Goal: Transaction & Acquisition: Purchase product/service

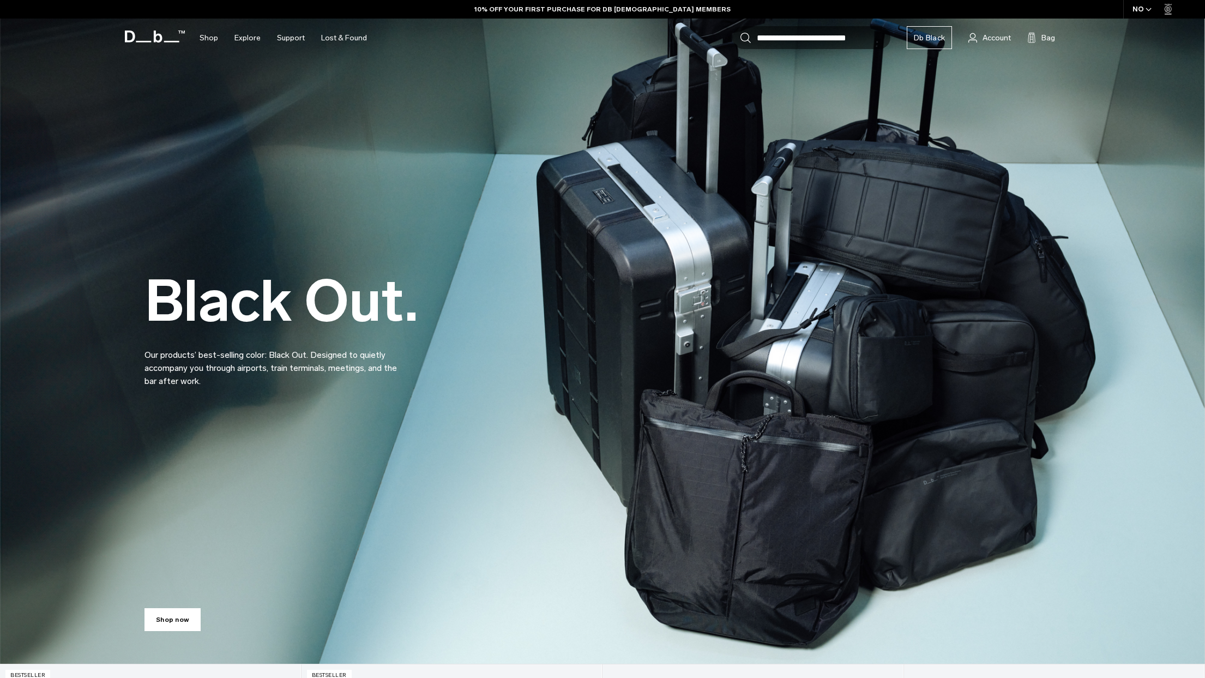
scroll to position [219, 0]
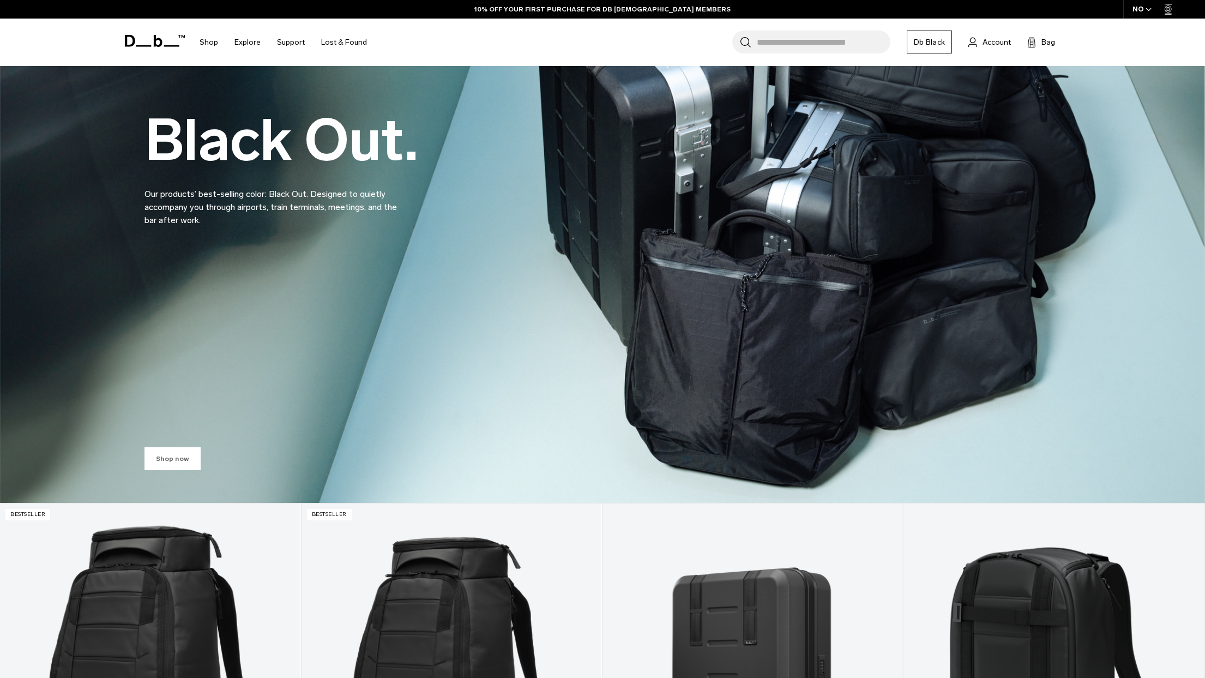
click at [190, 459] on link "Shop now" at bounding box center [172, 458] width 56 height 23
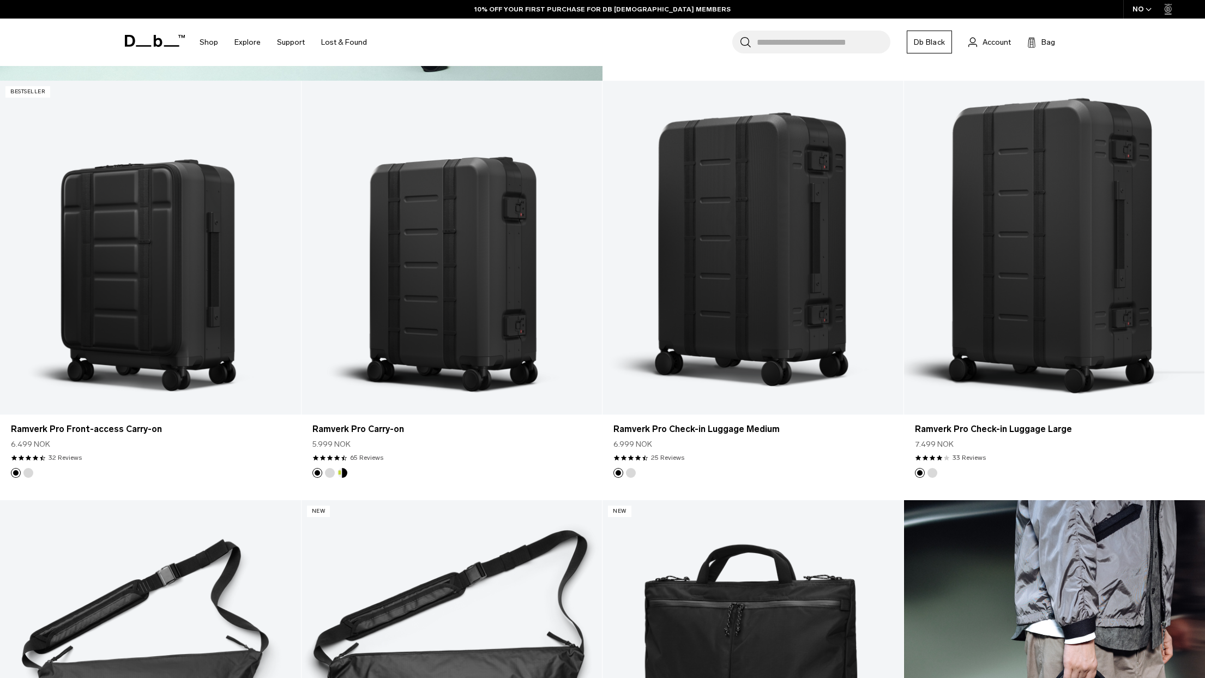
scroll to position [3191, 0]
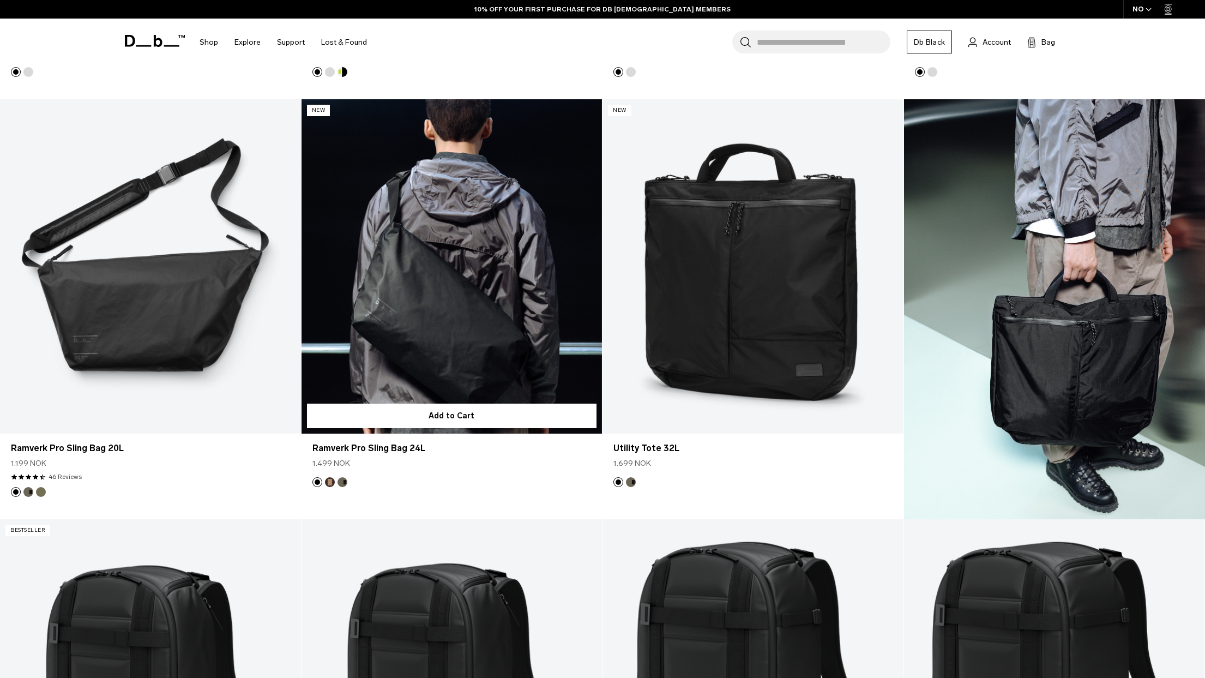
click at [464, 307] on link "Ramverk Pro Sling Bag 24L" at bounding box center [451, 266] width 301 height 334
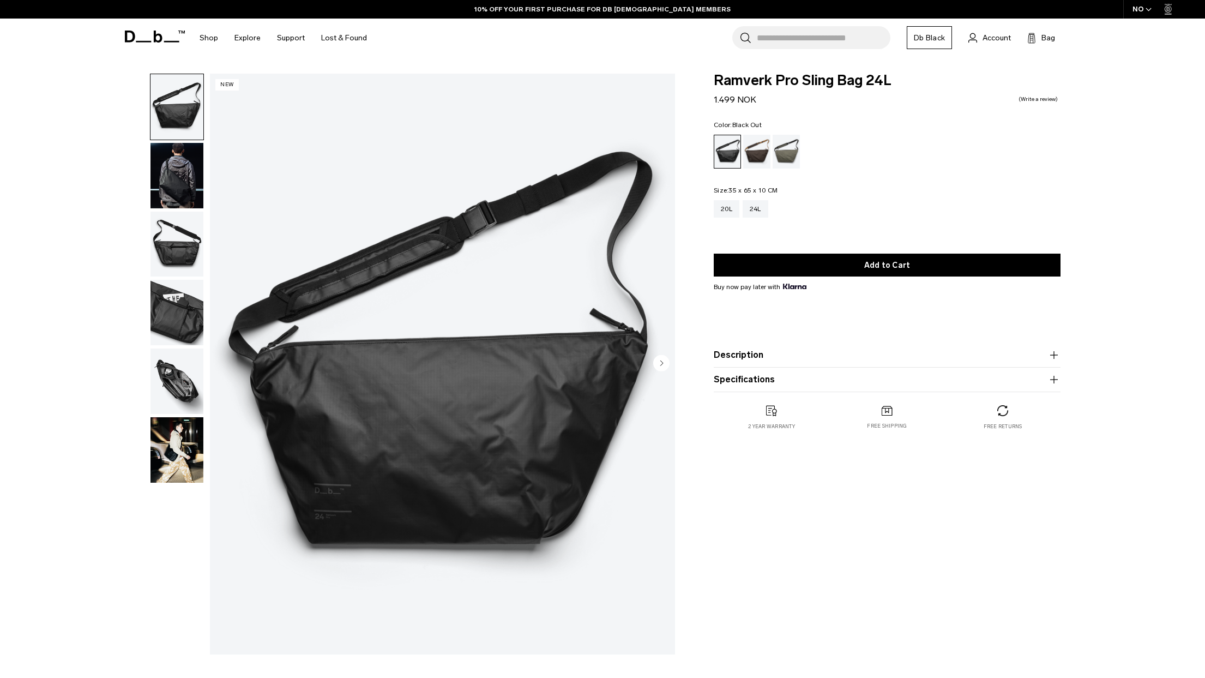
click at [186, 179] on img "button" at bounding box center [176, 175] width 53 height 65
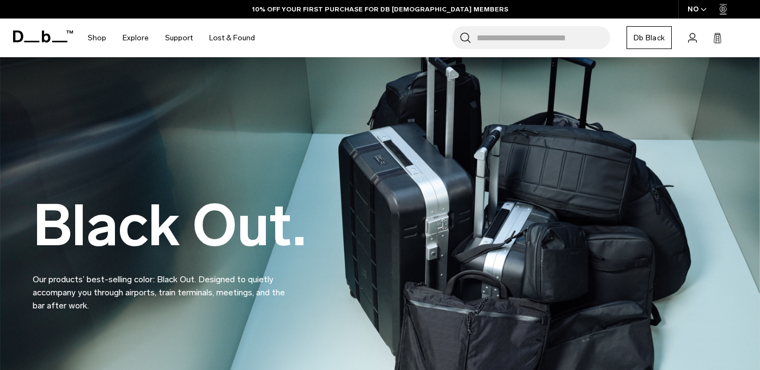
click at [511, 37] on input "Search for Bags, Luggage..." at bounding box center [544, 37] width 134 height 23
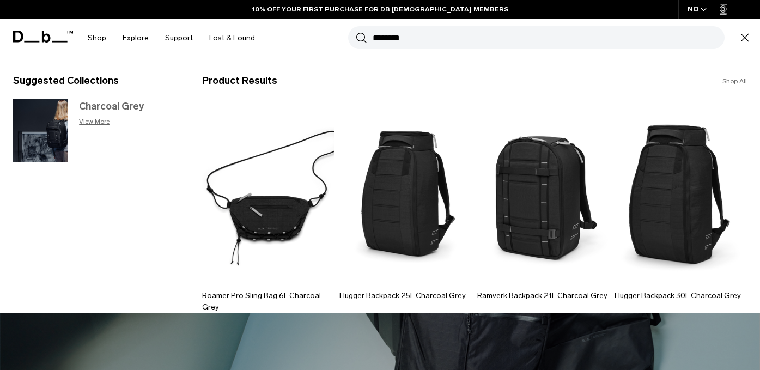
type input "********"
click at [132, 101] on h3 "Charcoal Grey" at bounding box center [129, 106] width 101 height 15
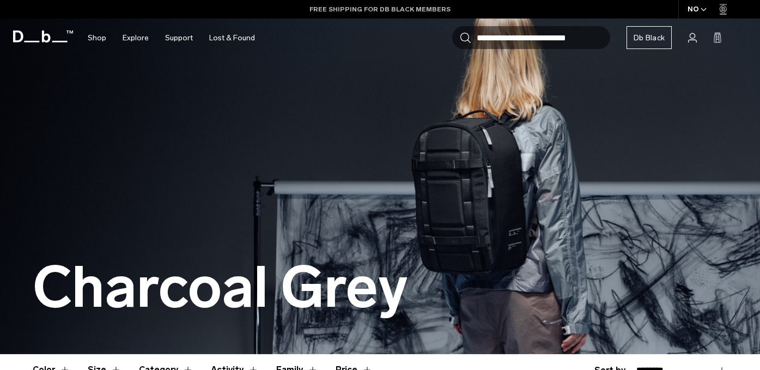
scroll to position [310, 0]
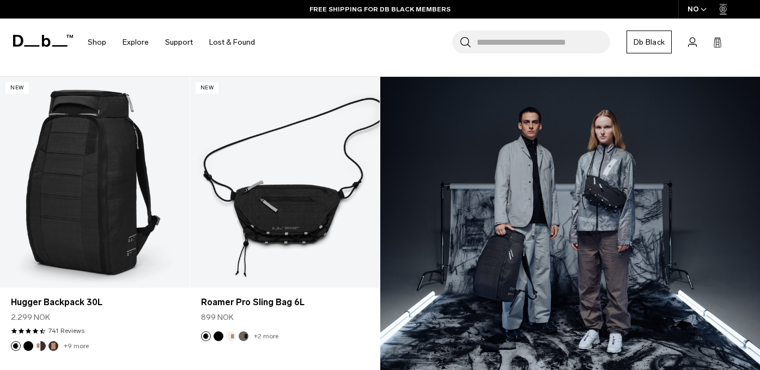
click at [48, 44] on icon at bounding box center [46, 41] width 9 height 12
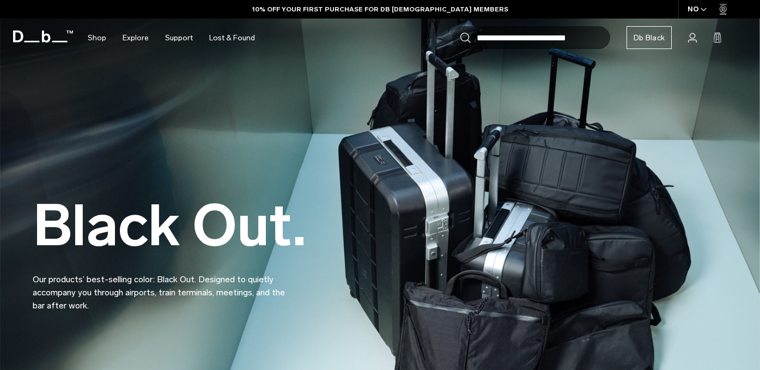
scroll to position [124, 0]
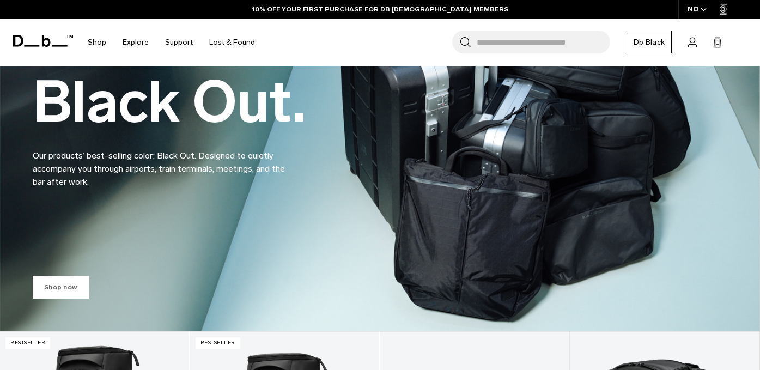
click at [66, 277] on link "Shop now" at bounding box center [61, 287] width 56 height 23
click at [63, 285] on link "Shop now" at bounding box center [61, 287] width 56 height 23
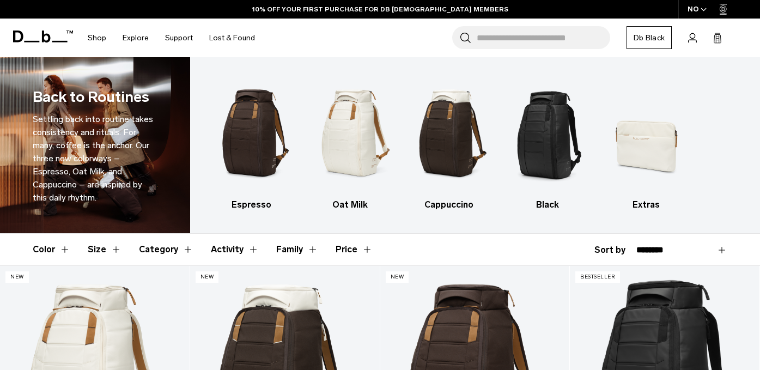
click at [521, 33] on input "Search for Bags, Luggage..." at bounding box center [544, 37] width 134 height 23
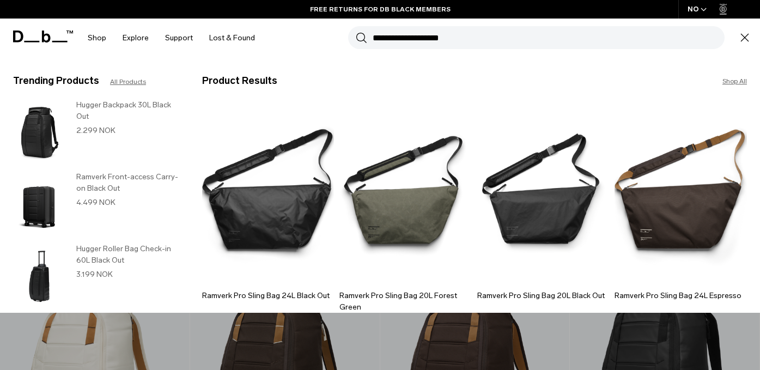
type input "**********"
click at [356, 32] on button "Search" at bounding box center [361, 38] width 11 height 12
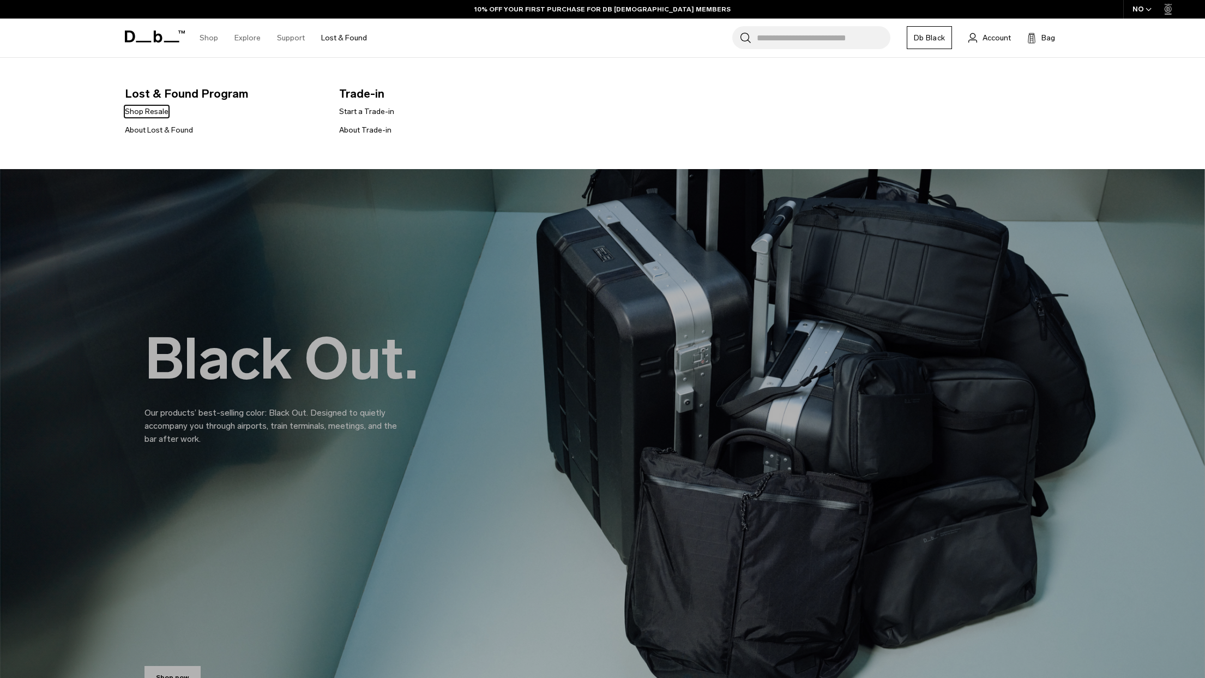
click at [353, 39] on link "Lost & Found" at bounding box center [344, 38] width 46 height 39
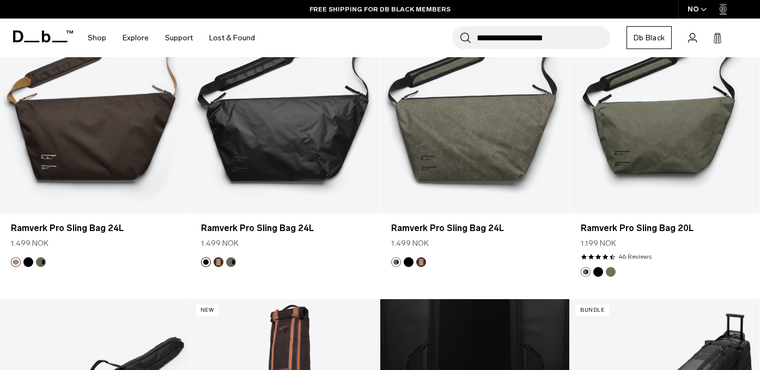
scroll to position [225, 0]
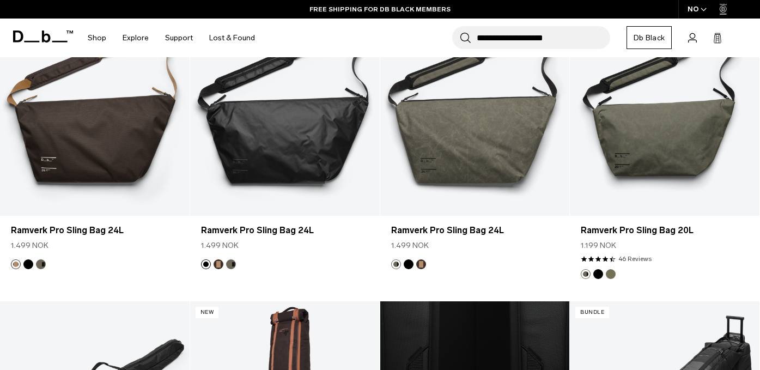
click at [46, 43] on span at bounding box center [43, 36] width 60 height 41
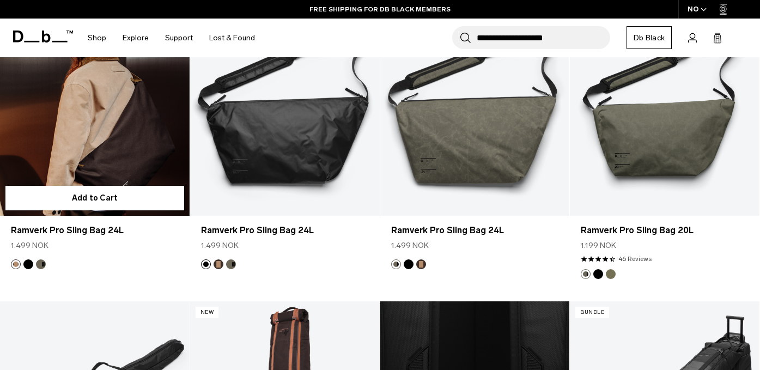
click at [125, 141] on link "Ramverk Pro Sling Bag 24L" at bounding box center [95, 110] width 190 height 210
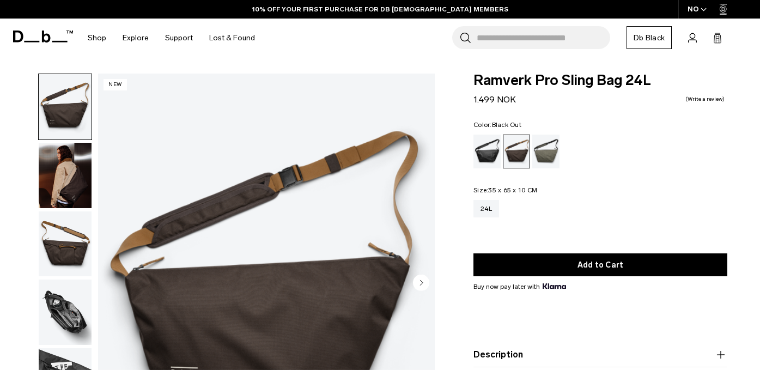
click at [490, 154] on div "Black Out" at bounding box center [488, 152] width 28 height 34
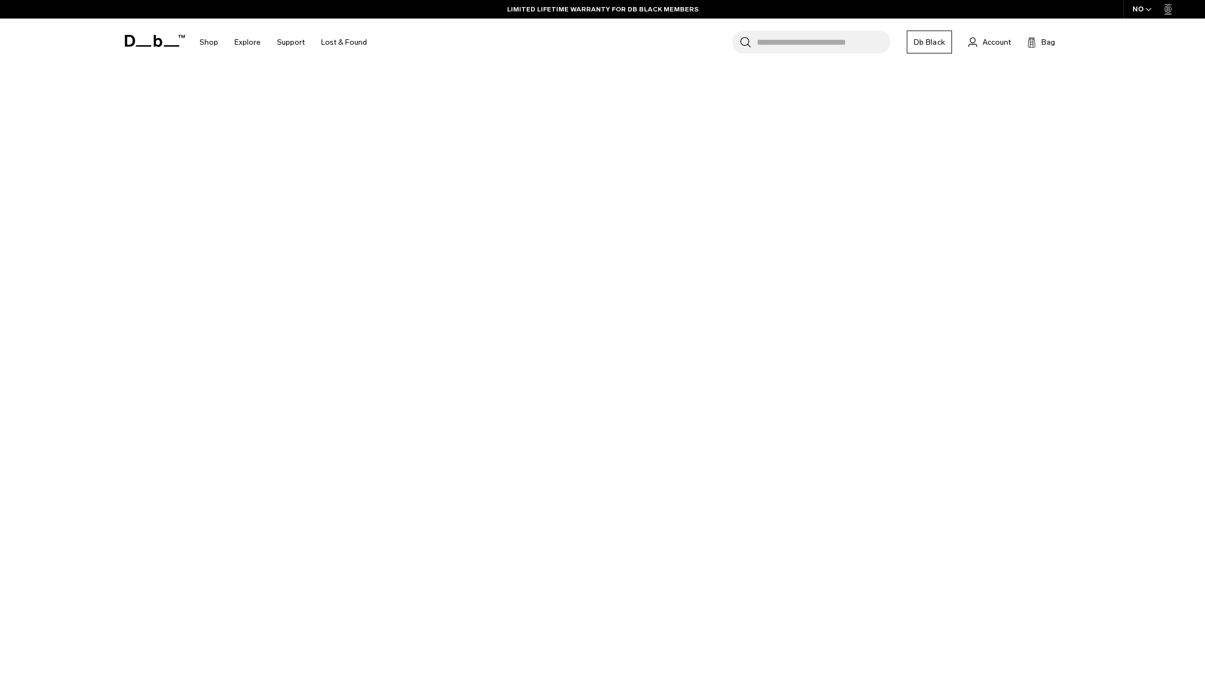
scroll to position [102, 0]
